Goal: Check status: Check status

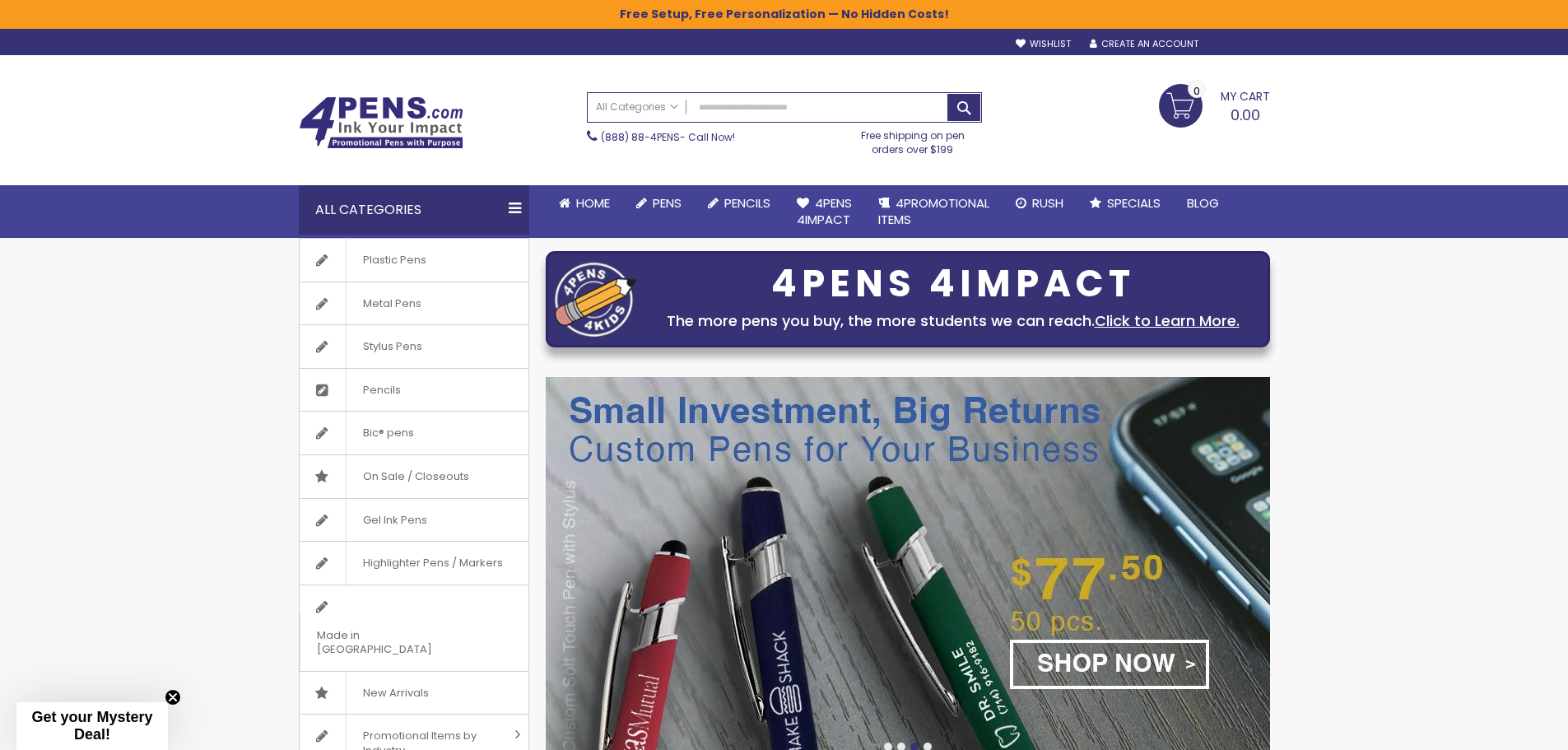
click at [1234, 42] on div "Sign In" at bounding box center [1242, 45] width 54 height 12
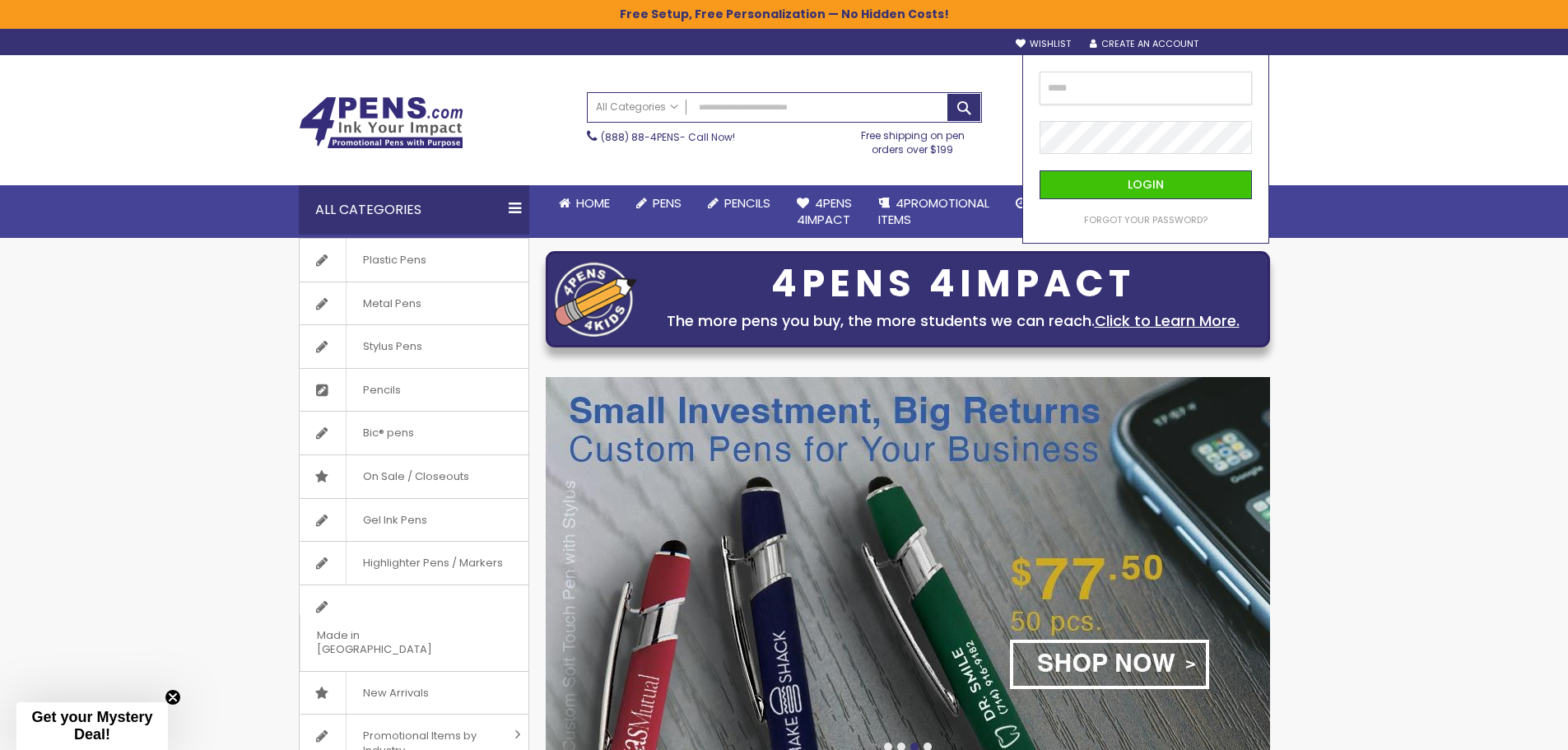
click at [1114, 91] on input "email" at bounding box center [1146, 88] width 213 height 33
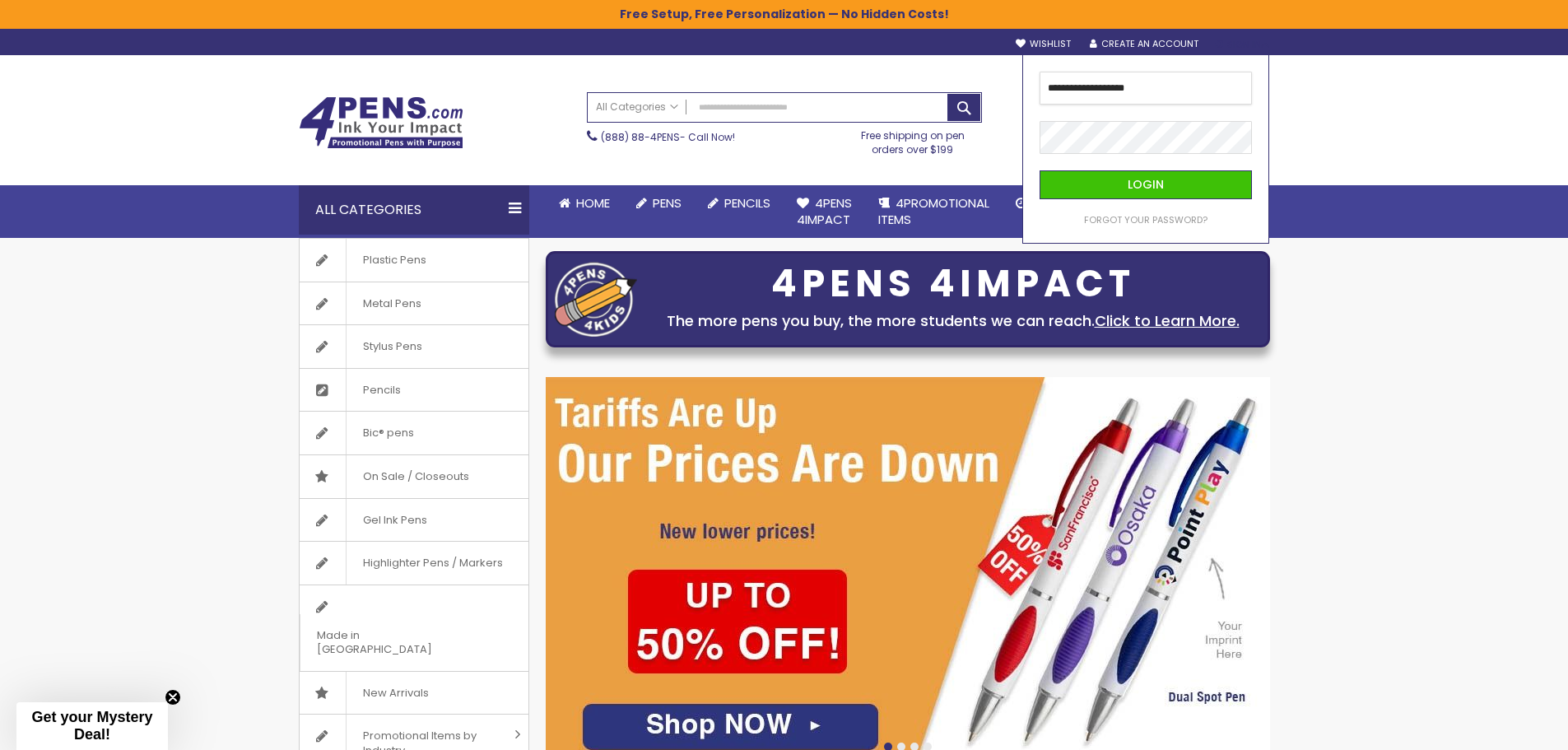
type input "**********"
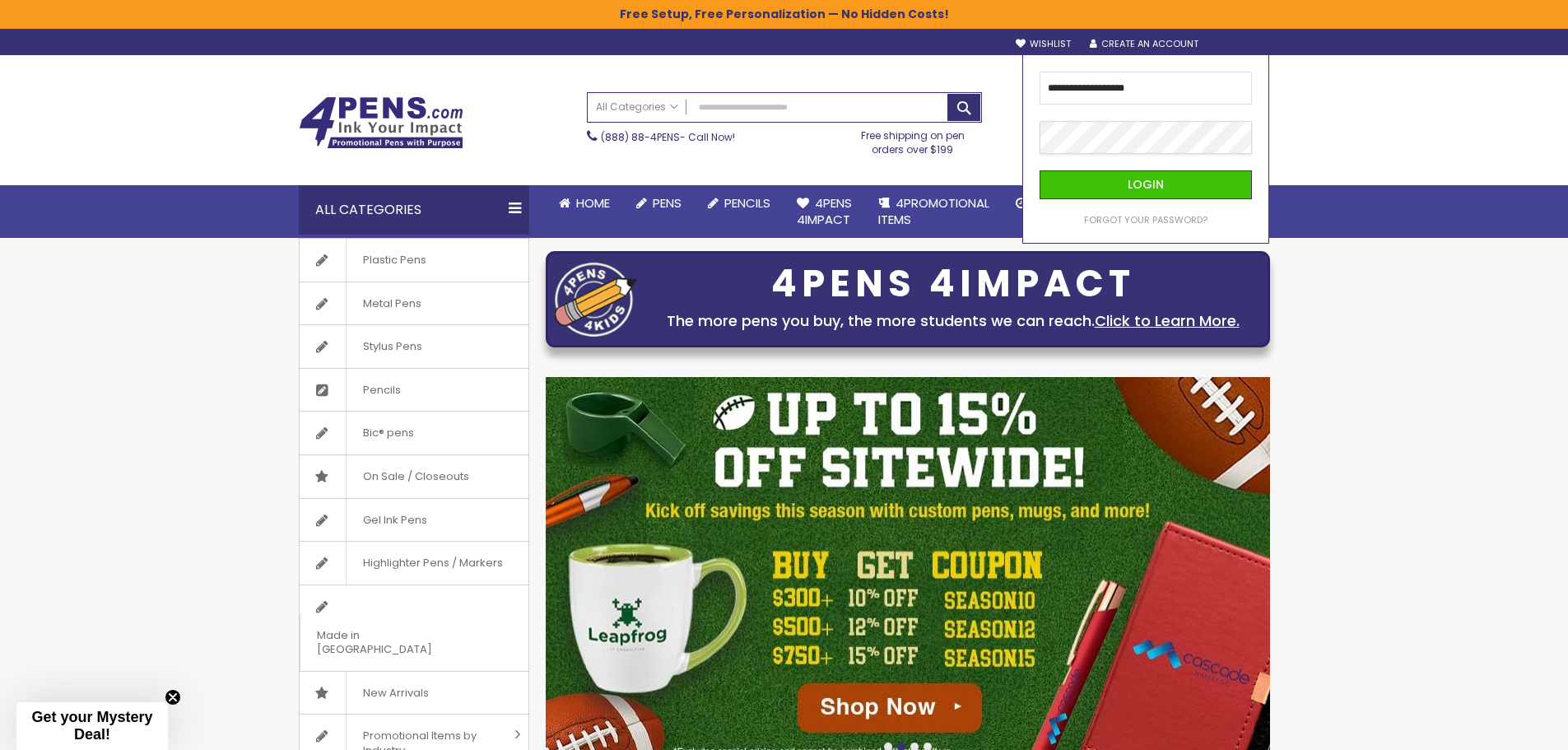
click at [1040, 171] on button "Login" at bounding box center [1146, 185] width 213 height 29
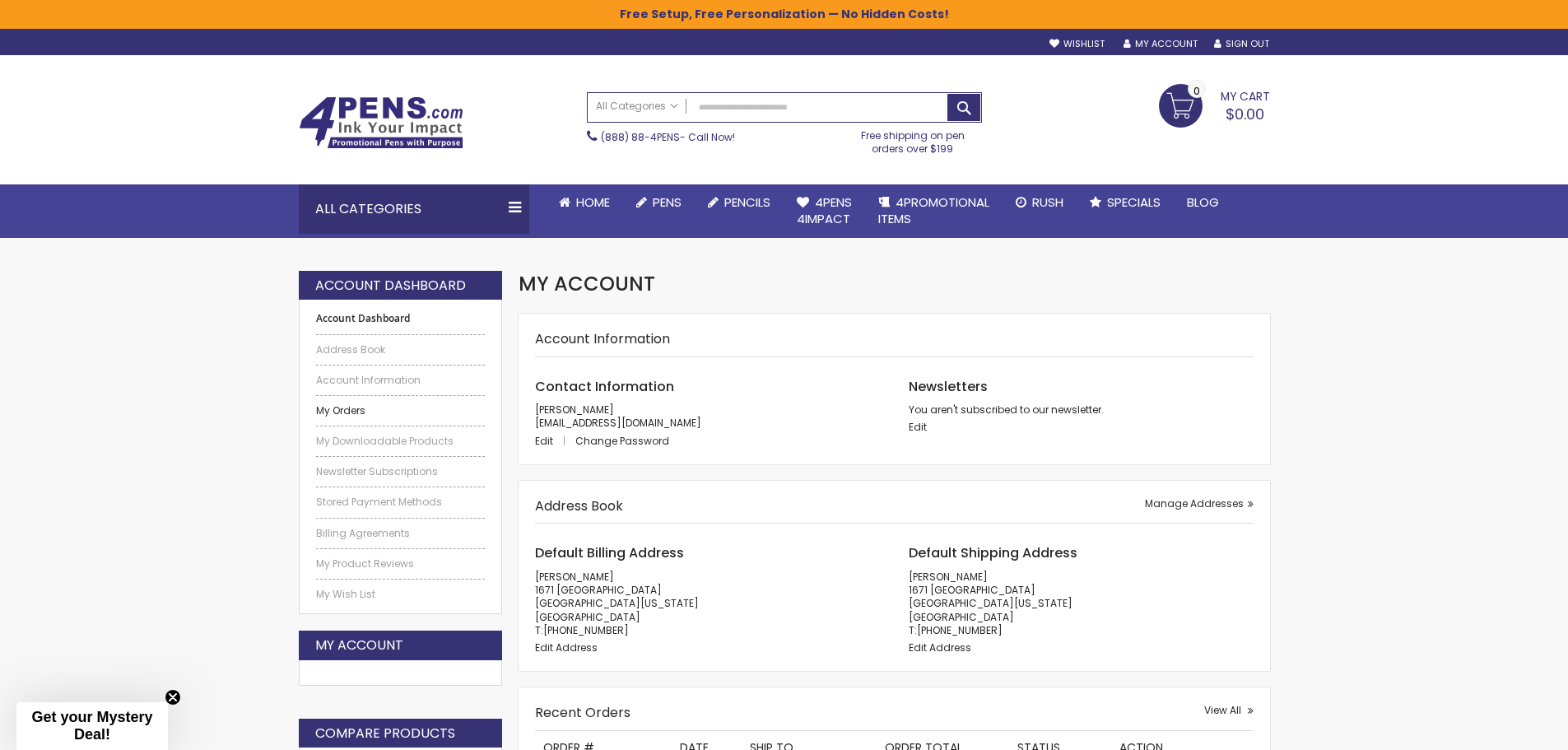
click at [362, 408] on link "My Orders" at bounding box center [401, 410] width 170 height 13
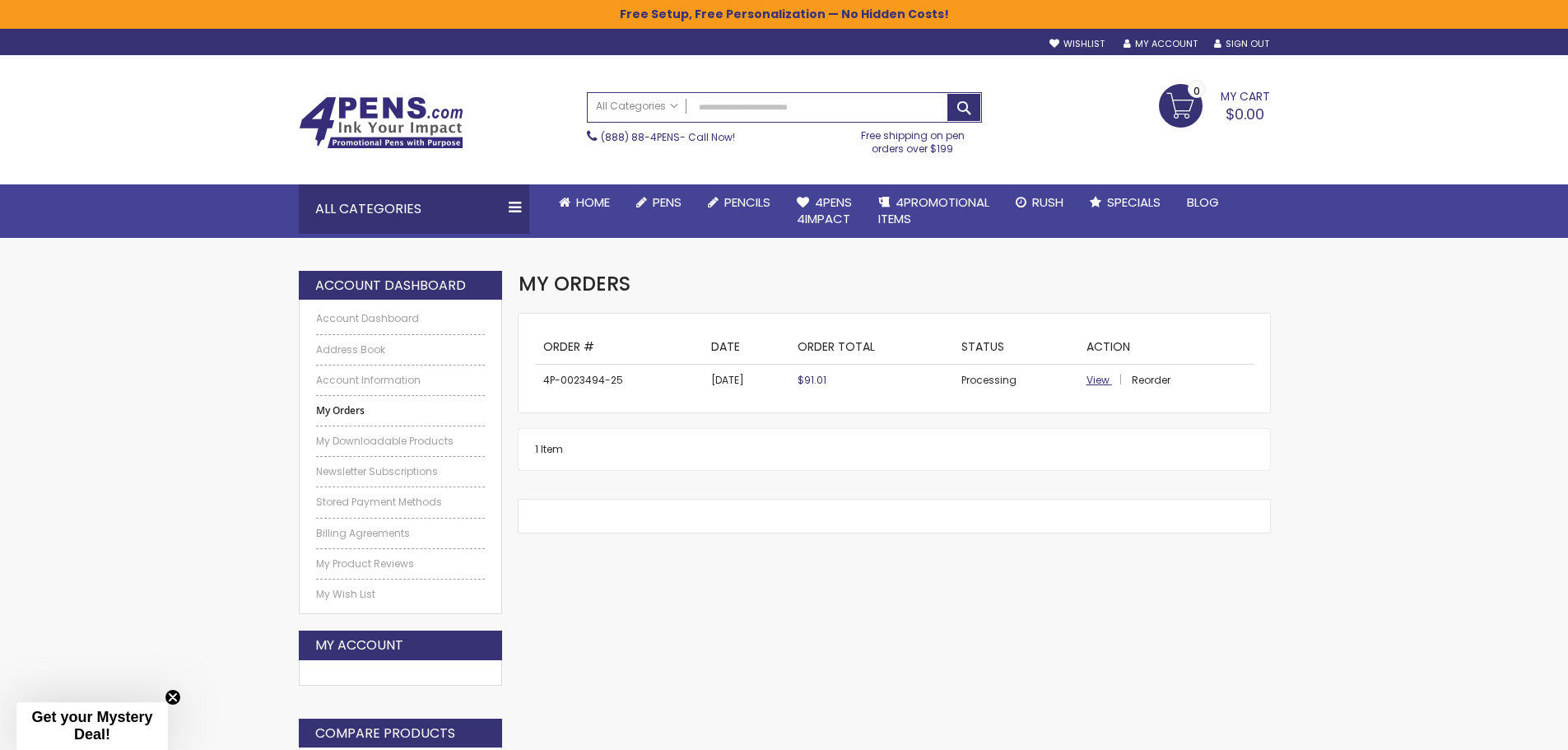
click at [1096, 382] on span "View" at bounding box center [1098, 380] width 23 height 14
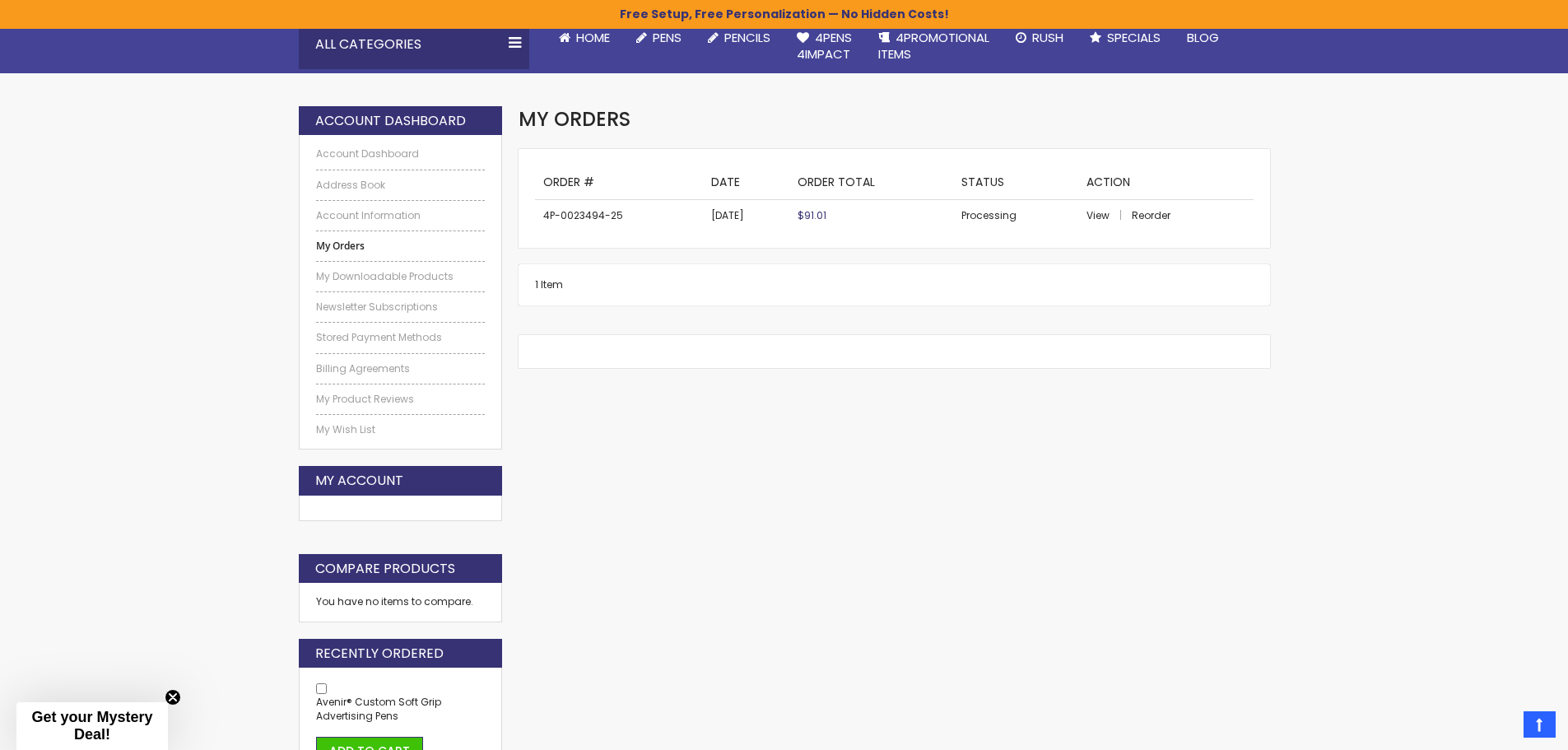
scroll to position [211, 0]
